Goal: Task Accomplishment & Management: Use online tool/utility

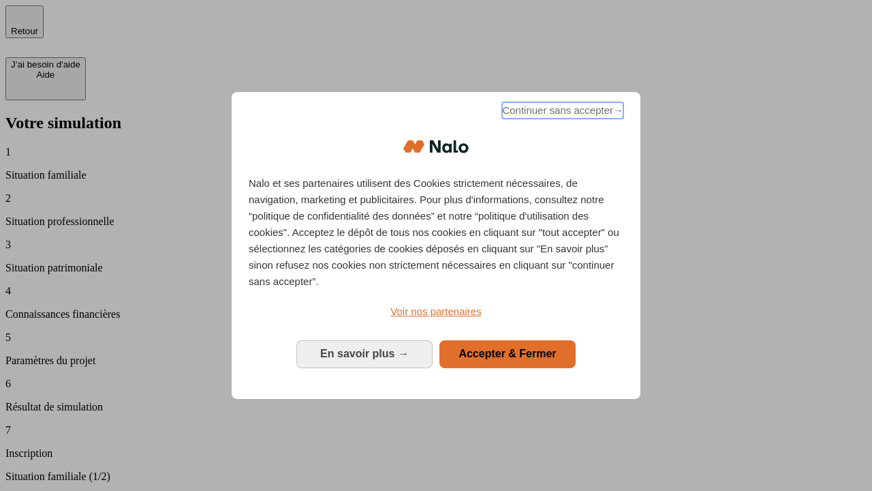
click at [562, 112] on span "Continuer sans accepter →" at bounding box center [562, 110] width 121 height 16
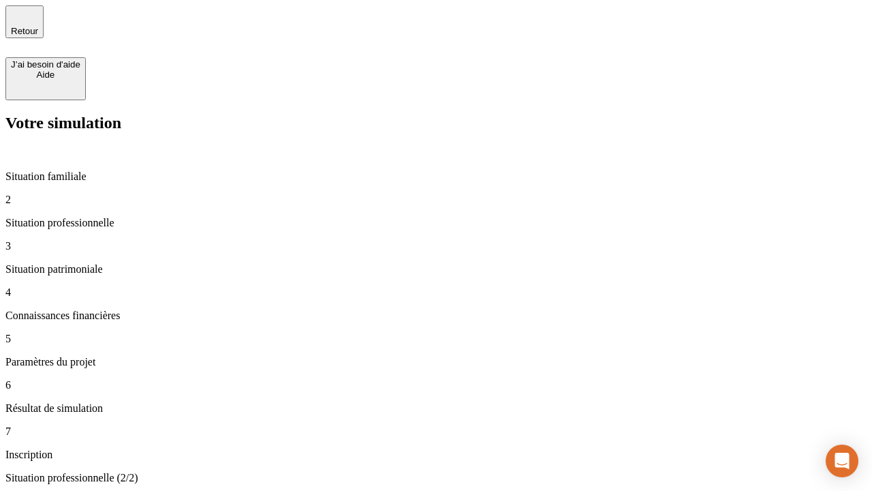
type input "30 000"
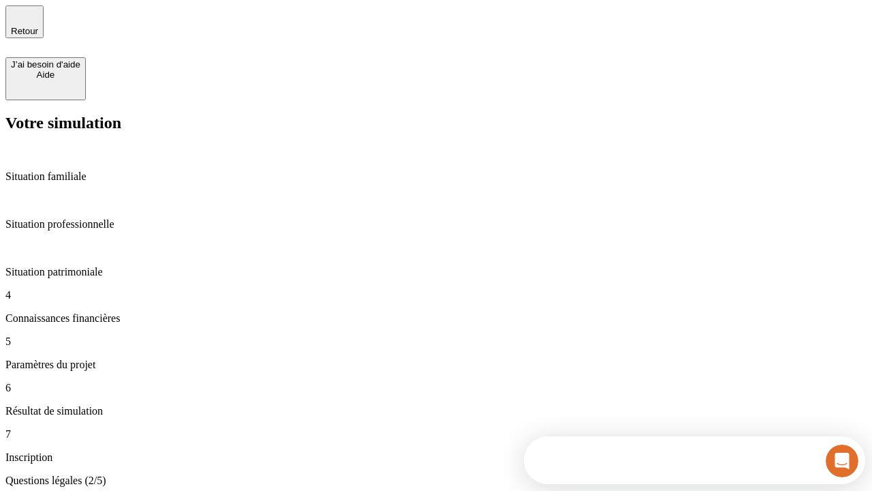
scroll to position [3, 0]
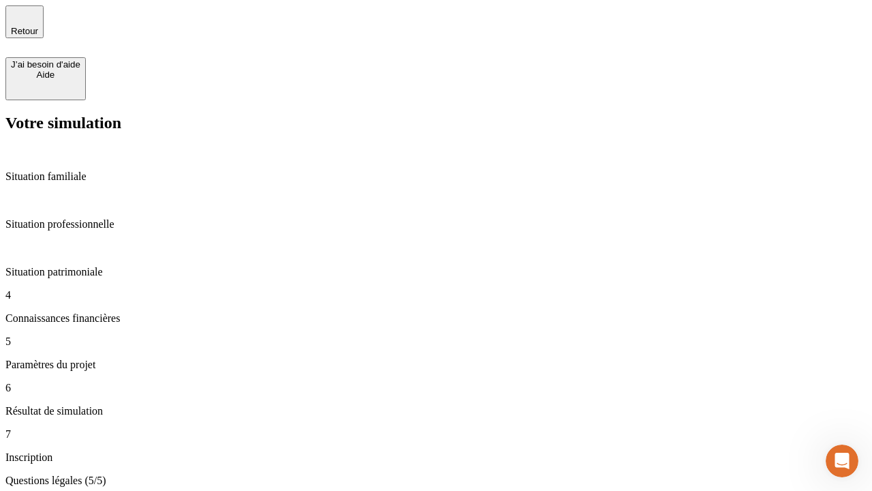
type input "25"
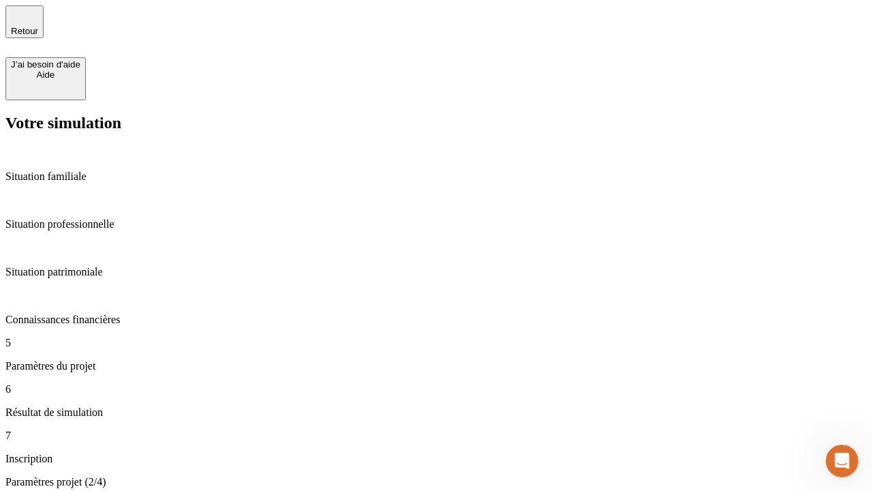
type input "64"
type input "1 000"
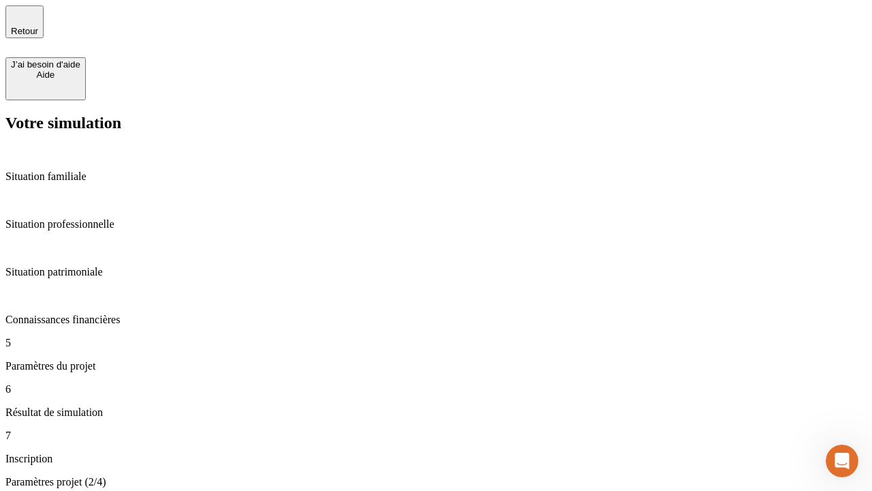
type input "640"
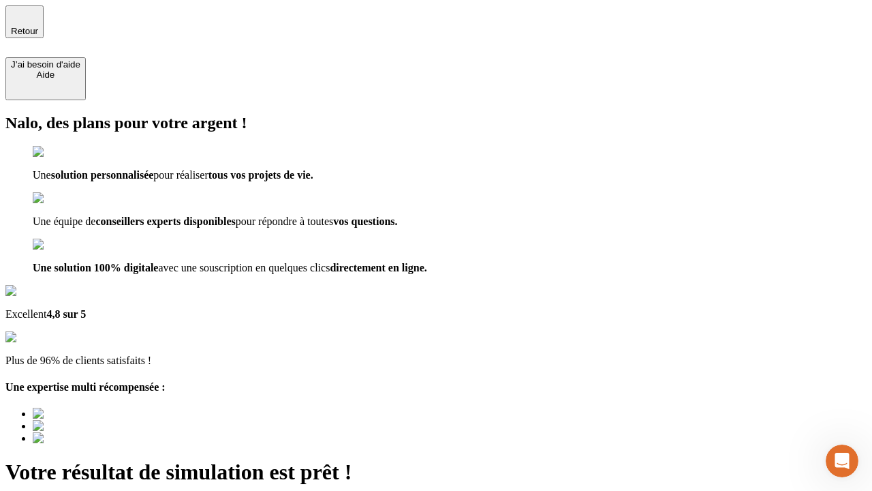
type input "[EMAIL_ADDRESS][PERSON_NAME][DOMAIN_NAME]"
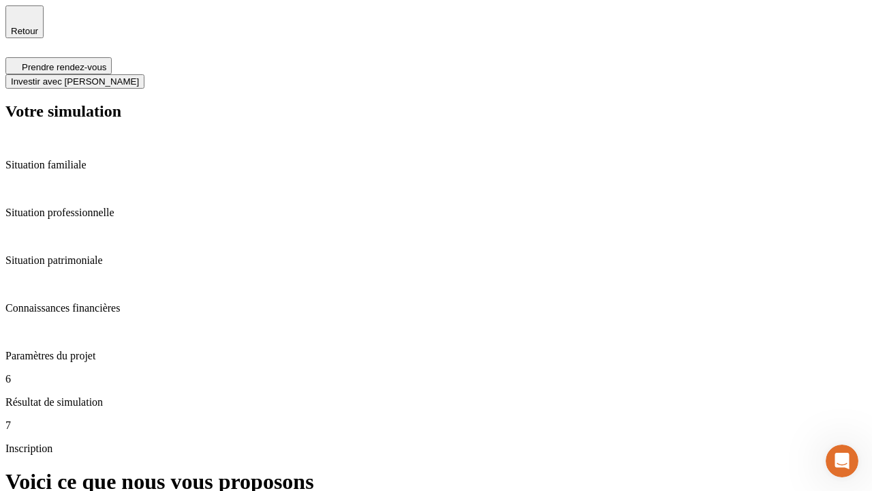
click at [139, 76] on span "Investir avec [PERSON_NAME]" at bounding box center [75, 81] width 128 height 10
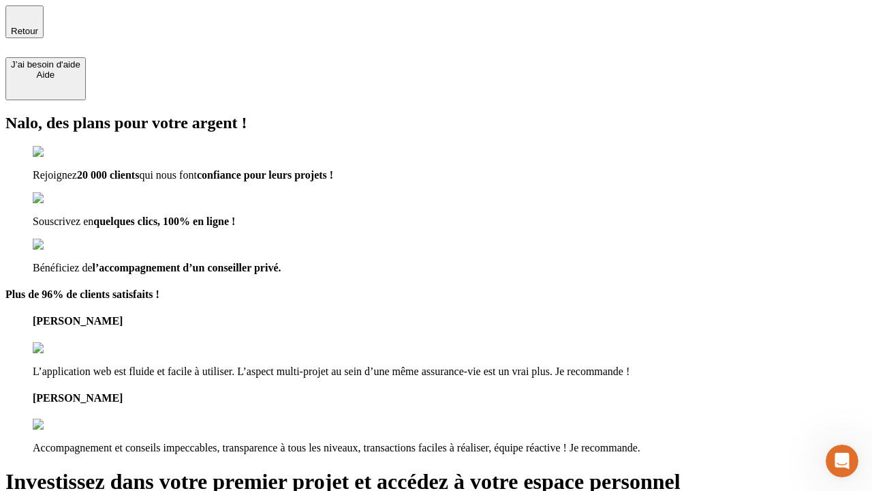
type input "[EMAIL_ADDRESS][PERSON_NAME][DOMAIN_NAME]"
